Goal: Information Seeking & Learning: Learn about a topic

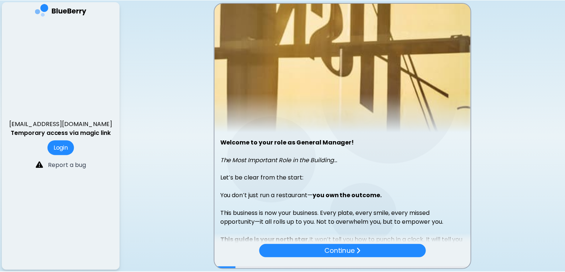
scroll to position [65, 0]
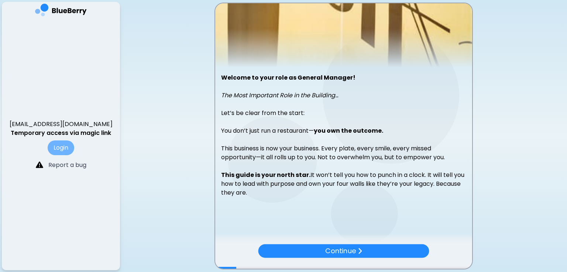
click at [62, 148] on button "Login" at bounding box center [61, 148] width 27 height 15
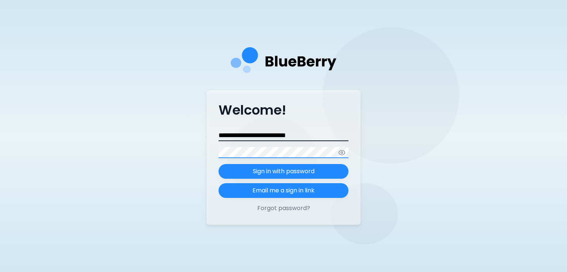
click at [218, 164] on button "Sign in with password" at bounding box center [283, 171] width 130 height 15
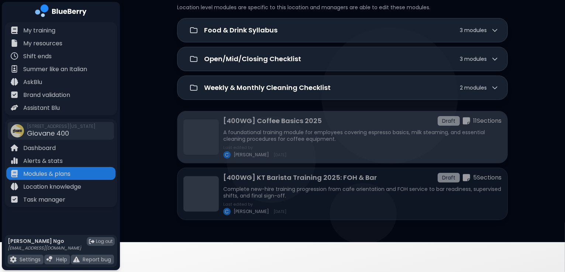
scroll to position [58, 0]
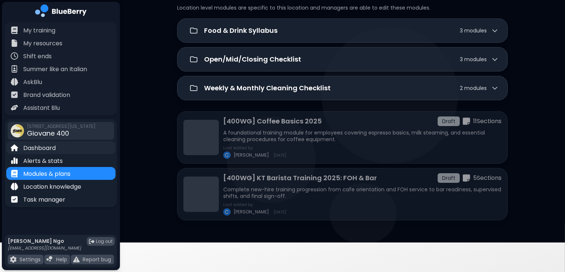
click at [71, 149] on div "Dashboard" at bounding box center [60, 147] width 109 height 13
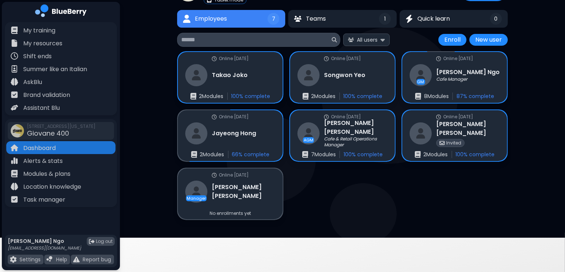
scroll to position [49, 0]
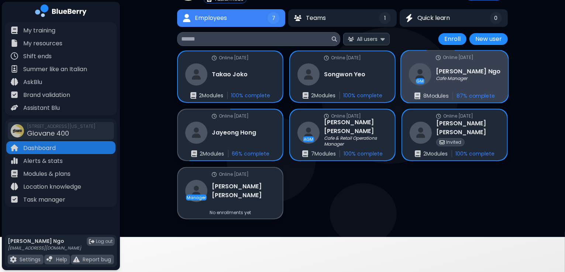
click at [461, 67] on h3 "[PERSON_NAME]" at bounding box center [468, 71] width 65 height 9
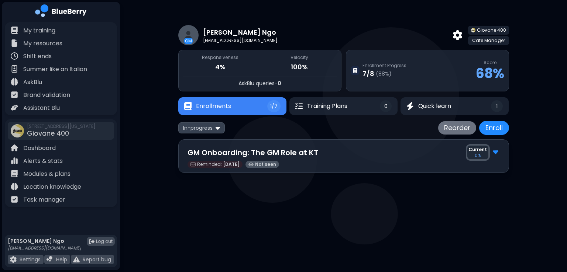
click at [305, 150] on p "GM Onboarding: The GM Role at KT" at bounding box center [252, 152] width 131 height 11
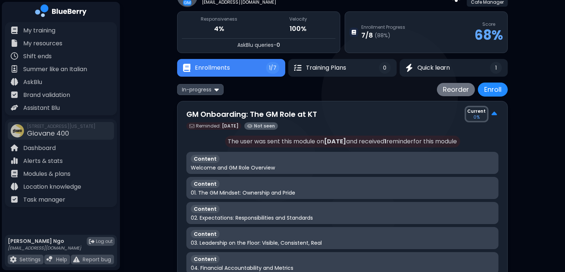
scroll to position [38, 0]
click at [215, 93] on img at bounding box center [216, 89] width 4 height 7
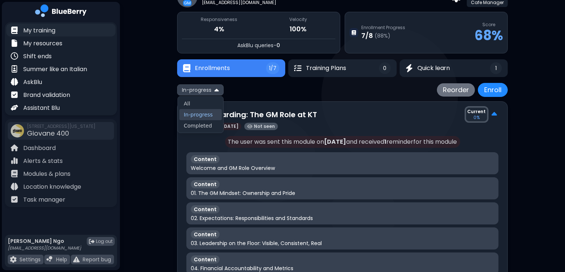
click at [70, 33] on div "My training" at bounding box center [60, 30] width 109 height 13
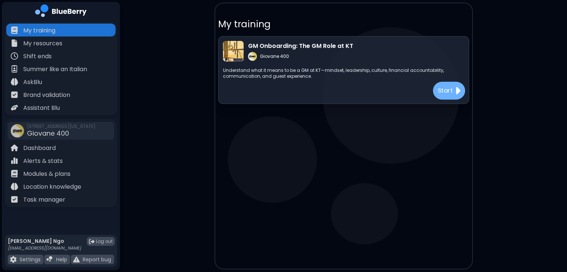
click at [454, 95] on img at bounding box center [457, 91] width 6 height 12
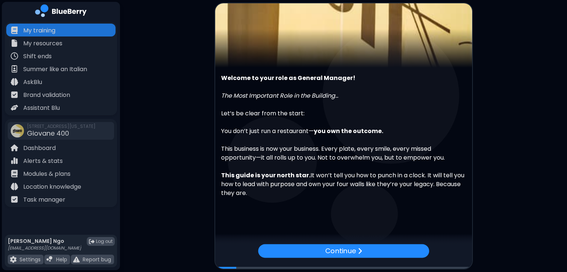
scroll to position [65, 0]
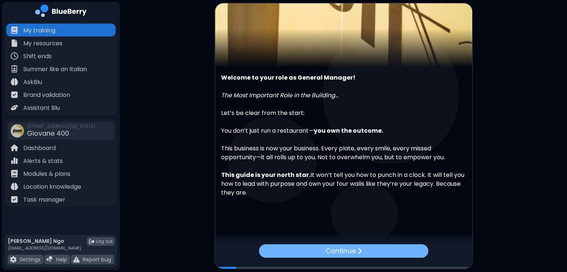
click at [386, 253] on div "Continue" at bounding box center [343, 251] width 169 height 14
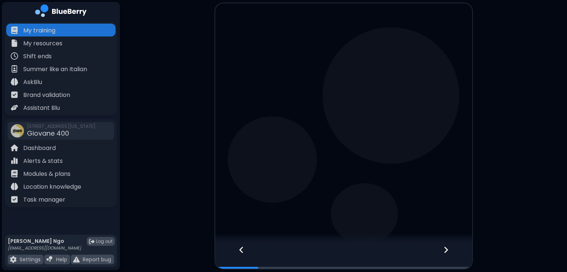
scroll to position [0, 0]
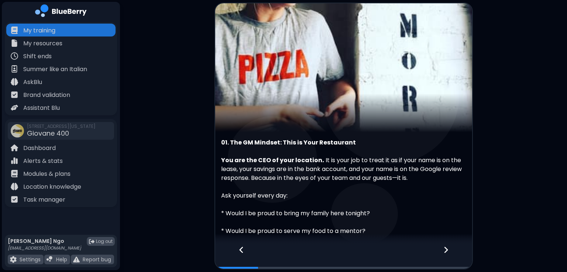
click at [447, 251] on icon at bounding box center [445, 250] width 5 height 8
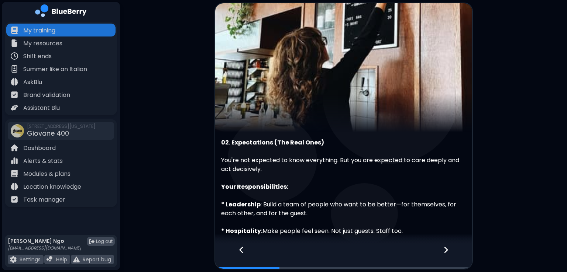
click at [447, 251] on icon at bounding box center [445, 250] width 5 height 8
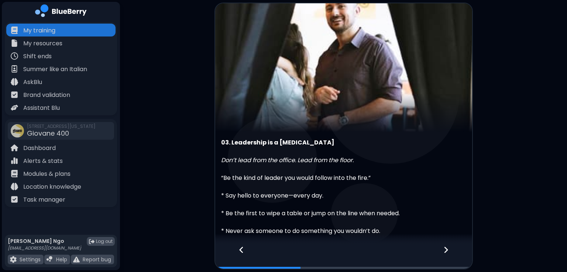
click at [447, 251] on icon at bounding box center [445, 250] width 5 height 8
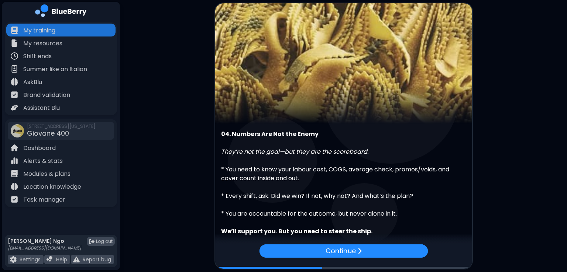
scroll to position [9, 0]
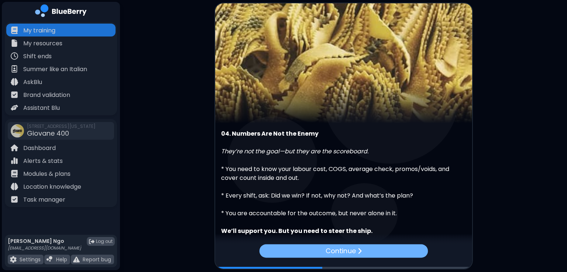
click at [370, 253] on div "Continue" at bounding box center [343, 251] width 169 height 14
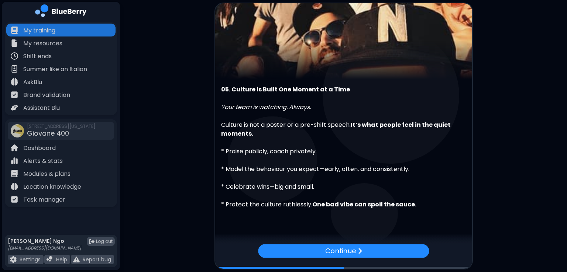
scroll to position [65, 0]
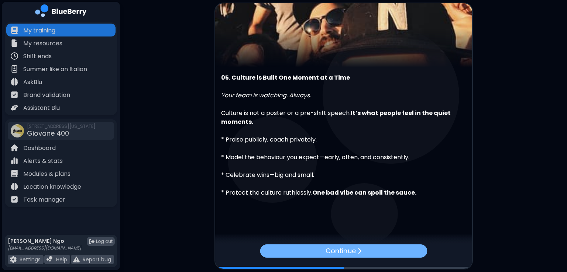
click at [368, 256] on div "Continue" at bounding box center [343, 251] width 167 height 13
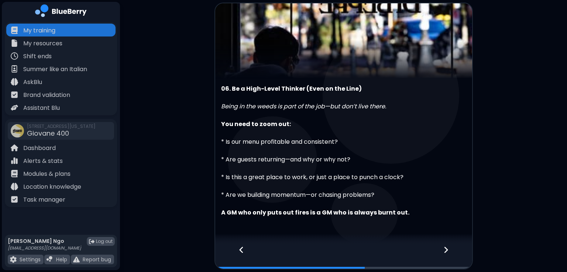
scroll to position [54, 0]
click at [449, 250] on div at bounding box center [450, 257] width 44 height 24
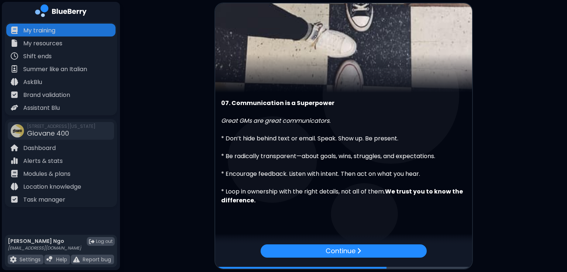
scroll to position [47, 0]
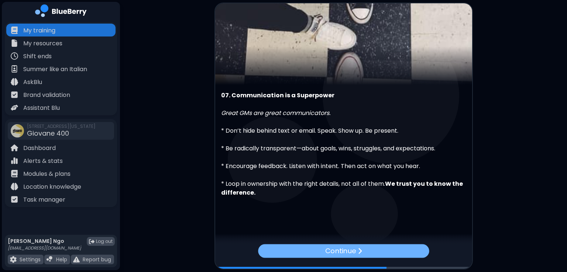
click at [375, 250] on div "Continue" at bounding box center [343, 251] width 171 height 14
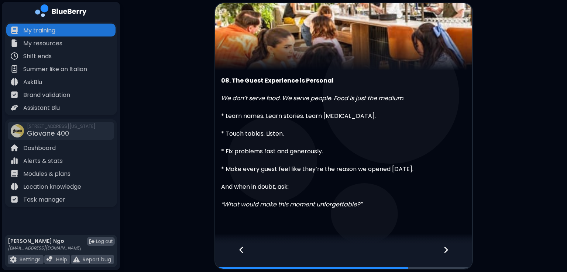
scroll to position [62, 0]
click at [447, 246] on icon at bounding box center [445, 250] width 5 height 8
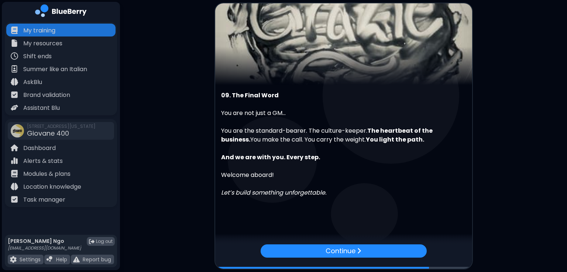
scroll to position [47, 0]
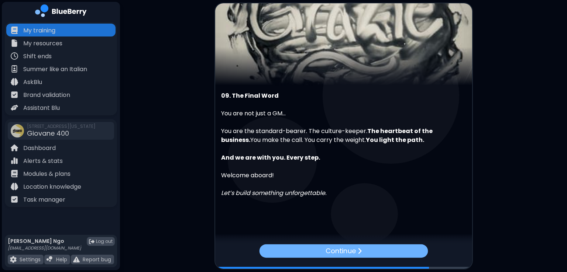
click at [386, 254] on div "Continue" at bounding box center [343, 251] width 169 height 14
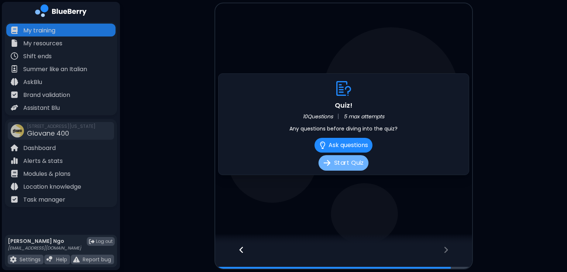
click at [343, 165] on button "Start Quiz" at bounding box center [343, 162] width 50 height 15
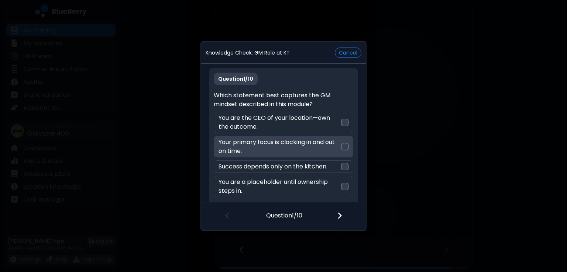
scroll to position [4, 0]
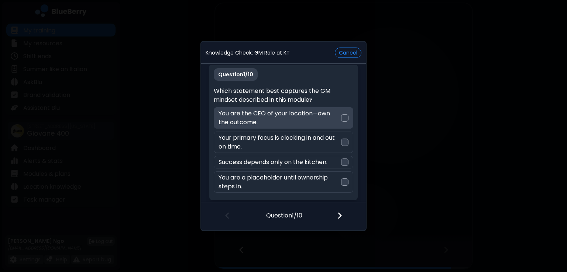
click at [344, 117] on div at bounding box center [344, 117] width 7 height 7
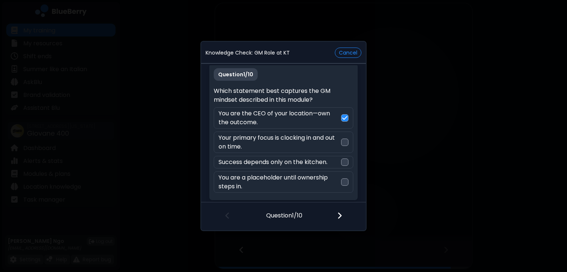
click at [340, 216] on img at bounding box center [339, 216] width 5 height 8
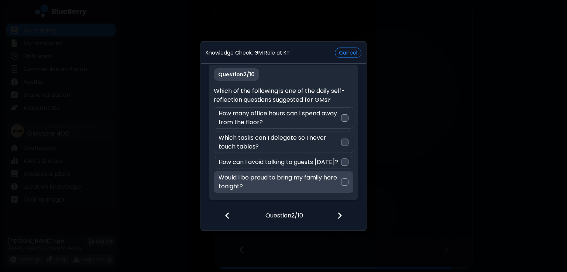
click at [343, 179] on div at bounding box center [344, 182] width 7 height 7
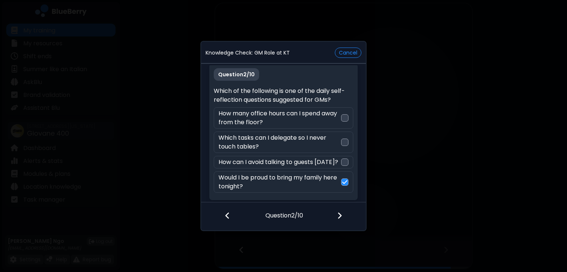
click at [339, 212] on img at bounding box center [339, 216] width 5 height 8
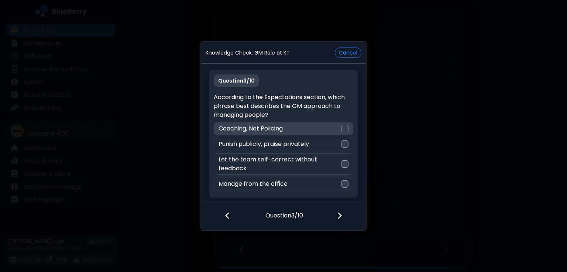
click at [344, 127] on div at bounding box center [344, 128] width 7 height 7
click at [338, 219] on img at bounding box center [339, 216] width 5 height 8
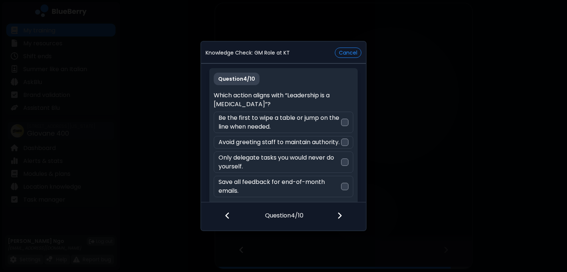
click at [229, 216] on img at bounding box center [227, 216] width 5 height 8
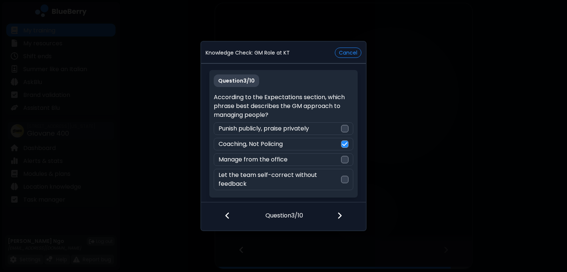
click at [228, 215] on img at bounding box center [227, 216] width 5 height 8
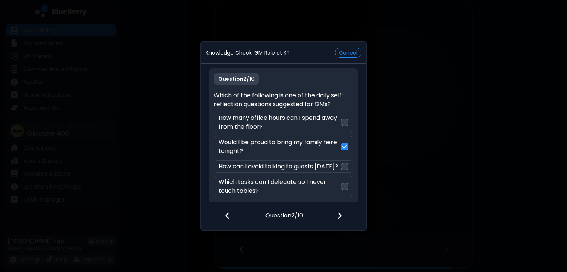
click at [339, 218] on img at bounding box center [339, 216] width 5 height 8
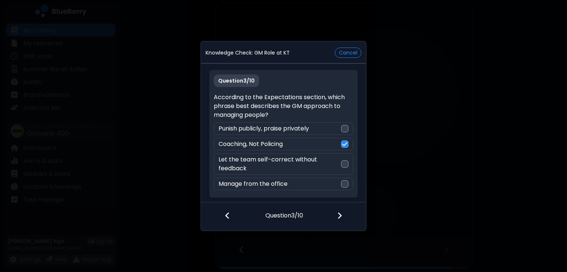
click at [339, 218] on img at bounding box center [339, 216] width 5 height 8
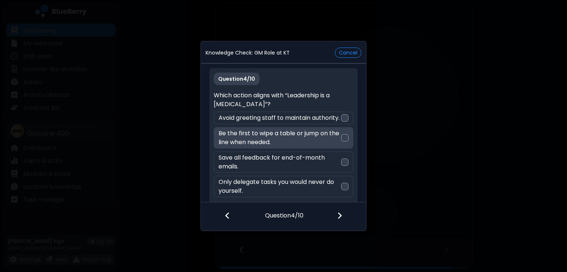
click at [343, 142] on div at bounding box center [344, 137] width 7 height 7
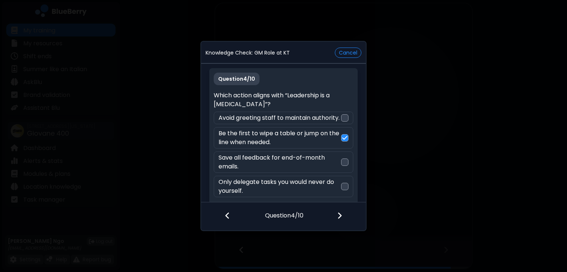
click at [338, 218] on img at bounding box center [339, 216] width 5 height 8
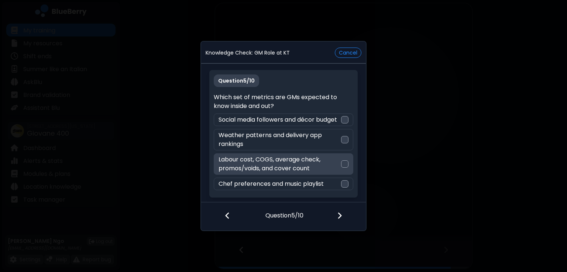
click at [347, 171] on div "Labour cost, COGS, average check, promos/voids, and cover count" at bounding box center [283, 163] width 139 height 21
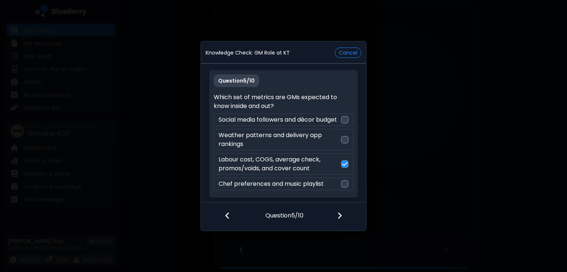
click at [335, 213] on div at bounding box center [344, 216] width 44 height 27
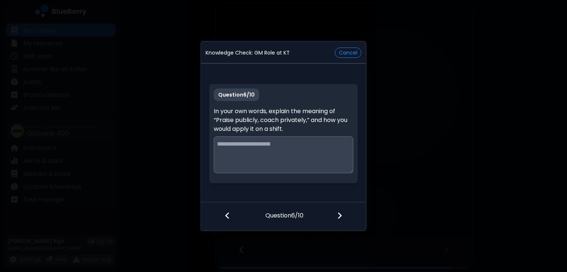
click at [283, 151] on textarea at bounding box center [283, 154] width 139 height 37
type textarea "*"
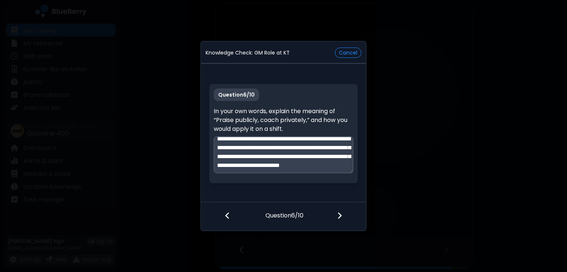
scroll to position [19, 0]
click at [239, 172] on textarea "**********" at bounding box center [283, 154] width 139 height 37
click at [239, 167] on textarea "**********" at bounding box center [283, 154] width 139 height 37
click at [294, 169] on textarea "**********" at bounding box center [283, 154] width 139 height 37
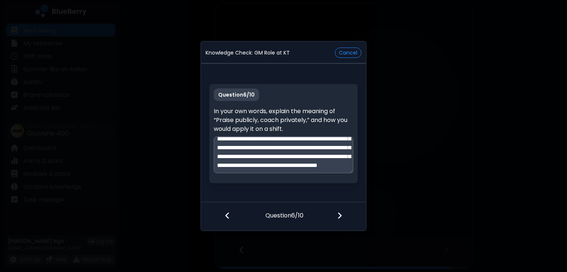
click at [289, 152] on textarea "**********" at bounding box center [283, 154] width 139 height 37
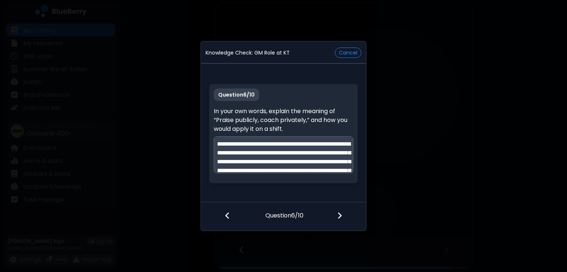
type textarea "**********"
click at [340, 217] on img at bounding box center [339, 216] width 5 height 8
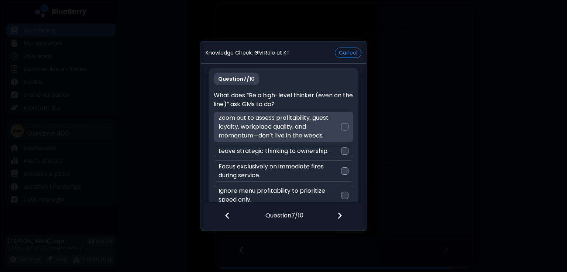
click at [341, 127] on div at bounding box center [344, 126] width 7 height 7
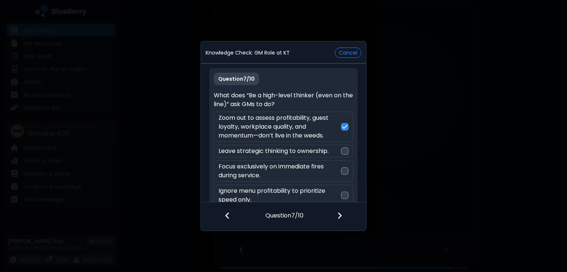
click at [335, 214] on div at bounding box center [344, 216] width 44 height 27
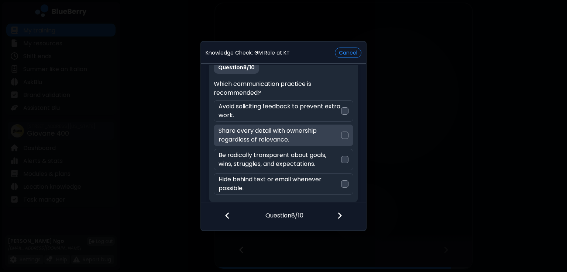
scroll to position [13, 0]
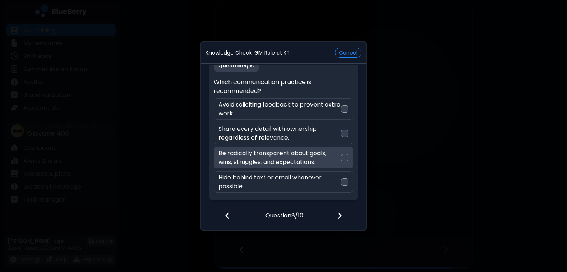
click at [343, 158] on div at bounding box center [344, 157] width 7 height 7
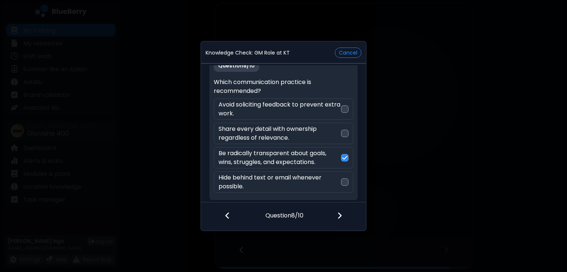
click at [338, 212] on img at bounding box center [339, 216] width 5 height 8
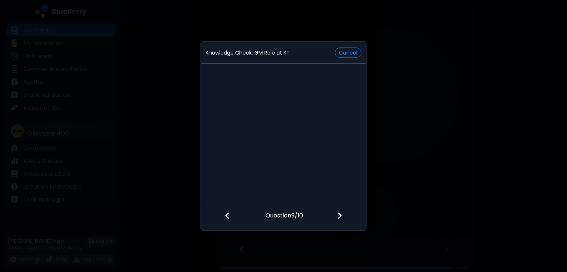
scroll to position [0, 0]
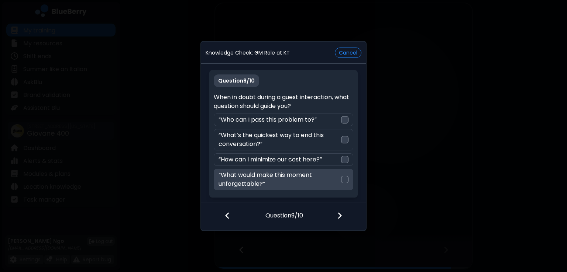
click at [339, 180] on p "“What would make this moment unforgettable?”" at bounding box center [279, 180] width 122 height 18
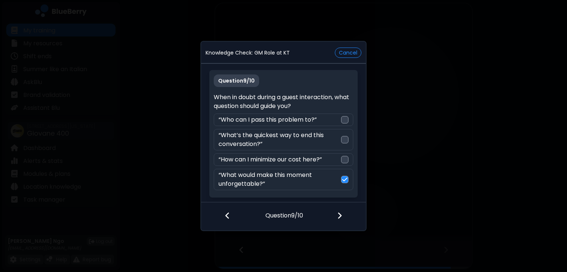
click at [336, 216] on div at bounding box center [344, 216] width 44 height 27
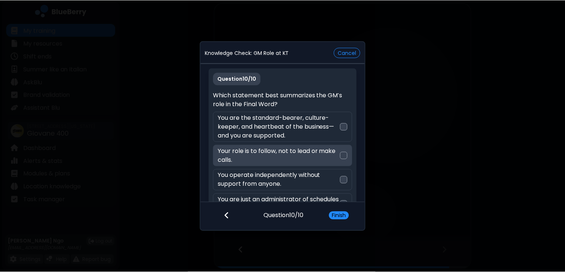
scroll to position [22, 0]
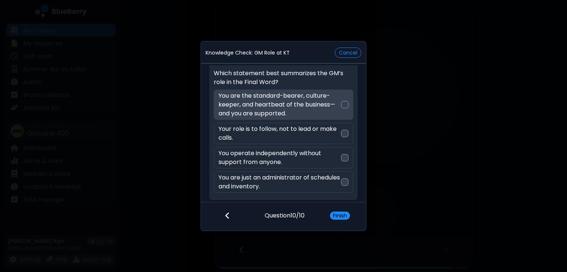
click at [344, 104] on div at bounding box center [344, 104] width 7 height 7
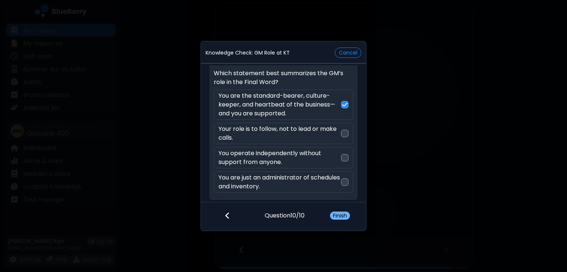
click at [338, 219] on button "Finish" at bounding box center [340, 216] width 20 height 8
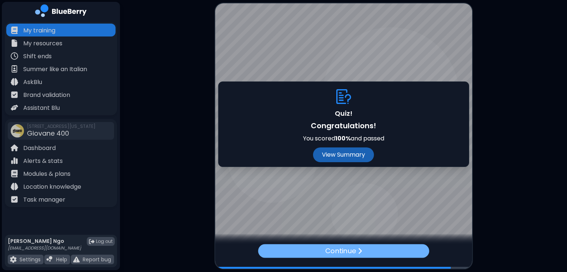
click at [344, 253] on p "Continue" at bounding box center [340, 251] width 31 height 11
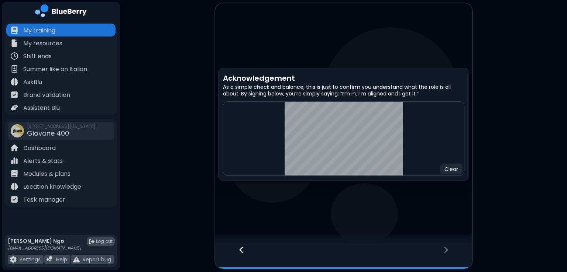
click at [415, 119] on div "Clear" at bounding box center [343, 138] width 241 height 75
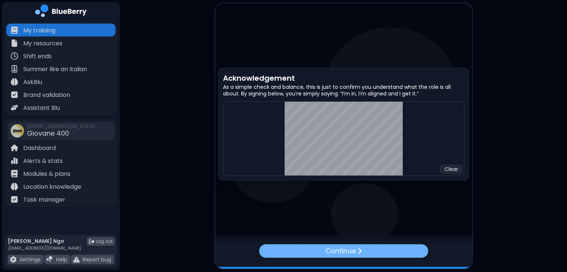
click at [362, 248] on div "Continue" at bounding box center [343, 251] width 169 height 14
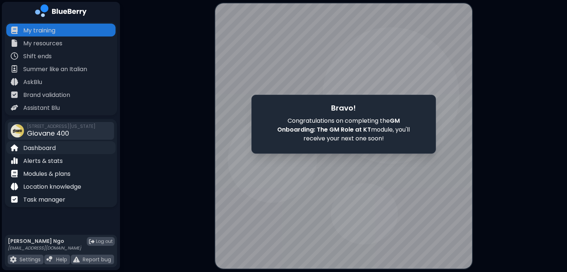
click at [49, 146] on p "Dashboard" at bounding box center [39, 148] width 32 height 9
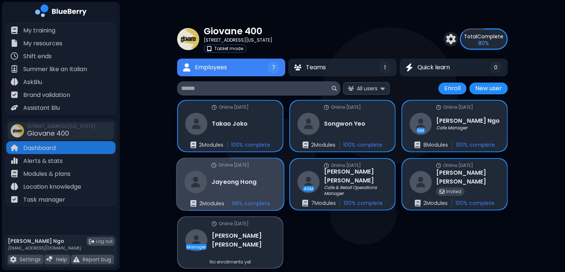
click at [239, 178] on h3 "[PERSON_NAME]" at bounding box center [233, 182] width 45 height 9
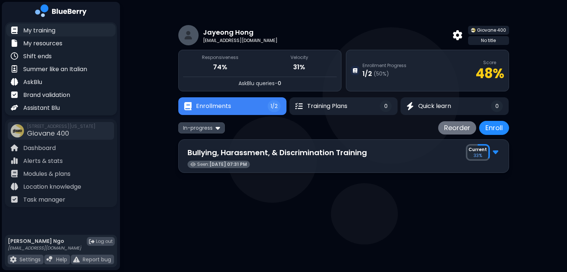
click at [57, 29] on div "My training" at bounding box center [60, 30] width 109 height 13
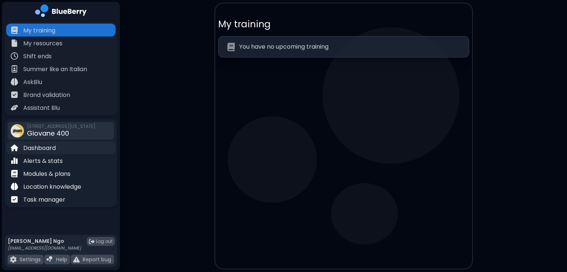
click at [44, 146] on p "Dashboard" at bounding box center [39, 148] width 32 height 9
